Goal: Transaction & Acquisition: Subscribe to service/newsletter

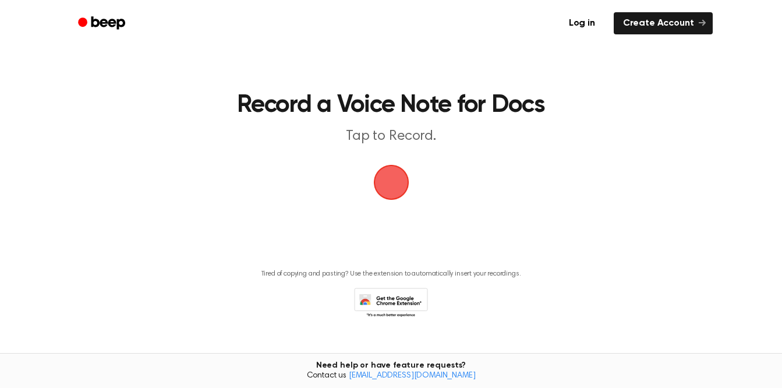
click at [396, 184] on span "button" at bounding box center [391, 183] width 36 height 36
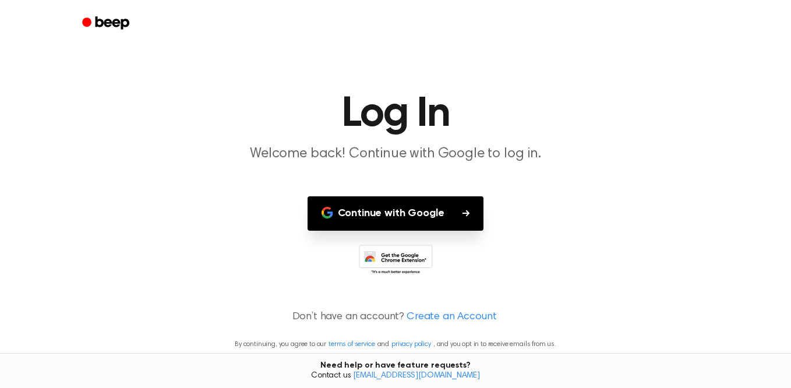
click at [412, 204] on button "Continue with Google" at bounding box center [396, 213] width 177 height 34
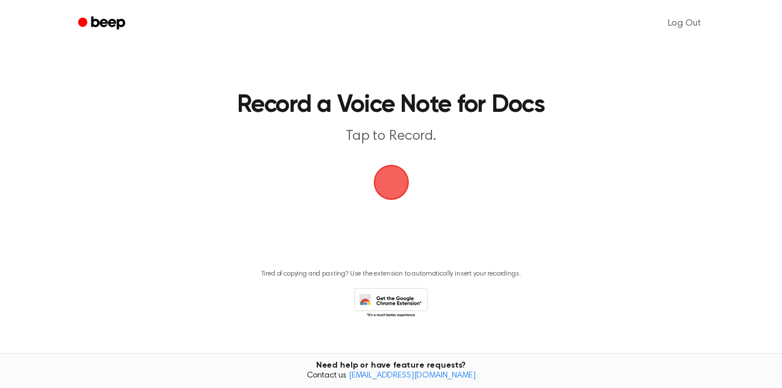
click at [386, 187] on span "button" at bounding box center [391, 182] width 59 height 59
click at [376, 172] on span "button" at bounding box center [391, 183] width 40 height 40
click at [95, 14] on link "Beep" at bounding box center [103, 23] width 66 height 23
click at [551, 196] on main "Record a Voice Note for Docs Tap to Record. Tired of copying and pasting? Use t…" at bounding box center [391, 176] width 782 height 352
click at [525, 202] on main "Record a Voice Note for Docs Tap to Record. Tired of copying and pasting? Use t…" at bounding box center [391, 176] width 782 height 352
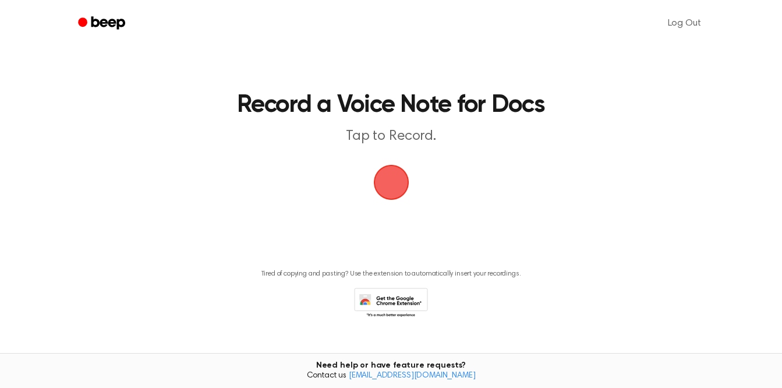
click at [520, 204] on main "Record a Voice Note for Docs Tap to Record. Tired of copying and pasting? Use t…" at bounding box center [391, 176] width 782 height 352
click at [687, 30] on link "Log Out" at bounding box center [685, 23] width 57 height 28
click at [689, 5] on div "Log in Create Account" at bounding box center [391, 23] width 643 height 47
click at [670, 23] on link "Create Account" at bounding box center [663, 23] width 99 height 22
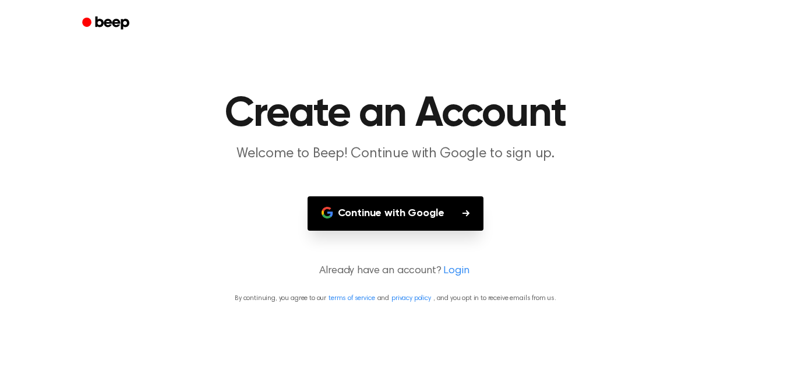
click at [652, 8] on div at bounding box center [395, 23] width 643 height 47
click at [398, 211] on button "Continue with Google" at bounding box center [396, 213] width 177 height 34
click at [407, 205] on button "Continue with Google" at bounding box center [396, 213] width 177 height 34
click at [384, 218] on button "Continue with Google" at bounding box center [396, 213] width 177 height 34
